Goal: Information Seeking & Learning: Learn about a topic

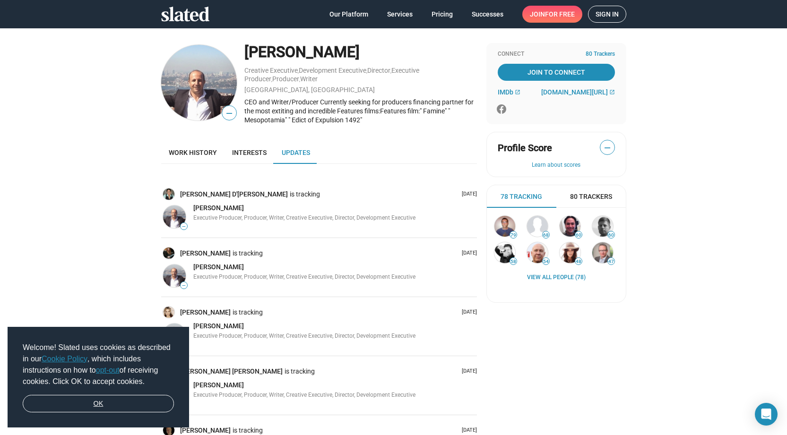
click at [120, 403] on link "OK" at bounding box center [98, 404] width 151 height 18
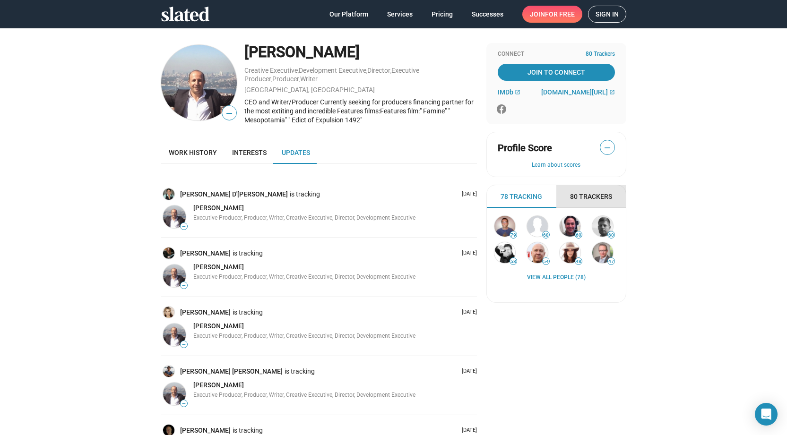
click at [601, 195] on span "80 Trackers" at bounding box center [591, 196] width 42 height 9
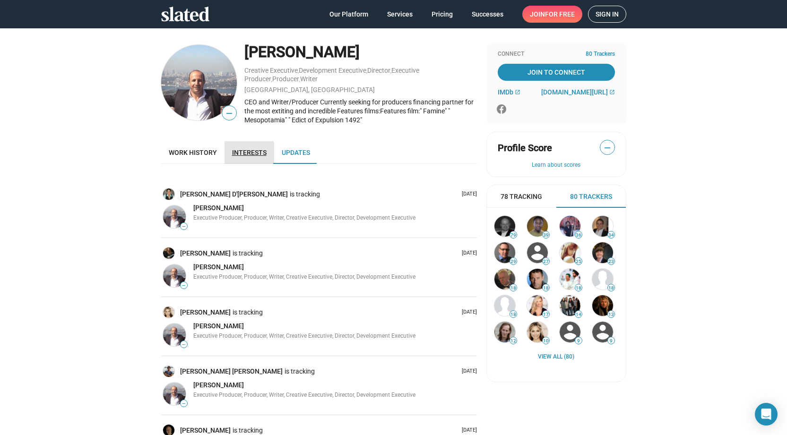
click at [244, 153] on span "Interests" at bounding box center [249, 153] width 35 height 8
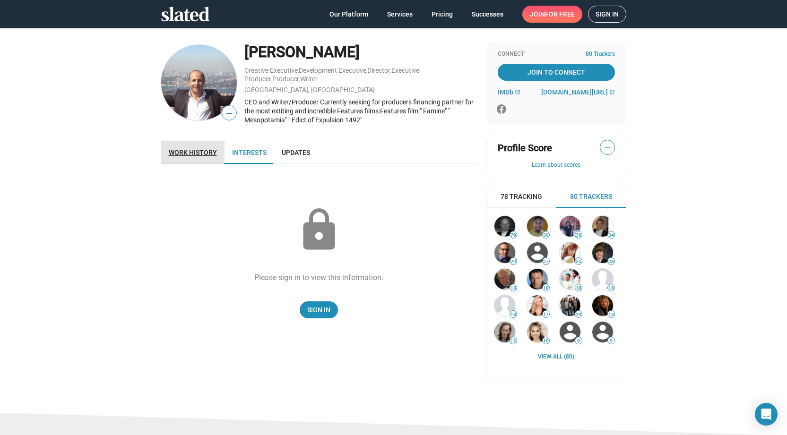
click at [207, 152] on span "Work history" at bounding box center [193, 153] width 48 height 8
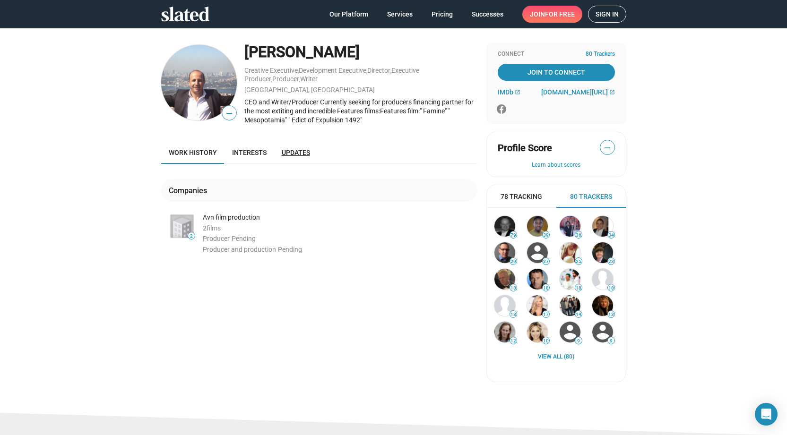
click at [300, 155] on span "Updates" at bounding box center [296, 153] width 28 height 8
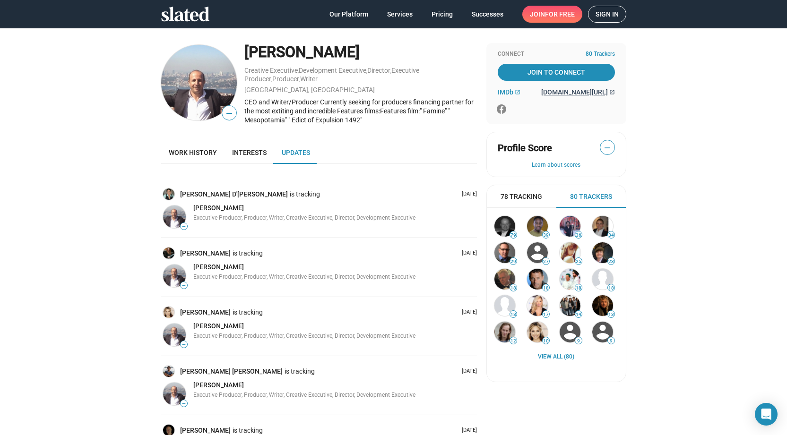
click at [570, 89] on span "[DOMAIN_NAME][URL]" at bounding box center [574, 92] width 67 height 8
